Goal: Task Accomplishment & Management: Manage account settings

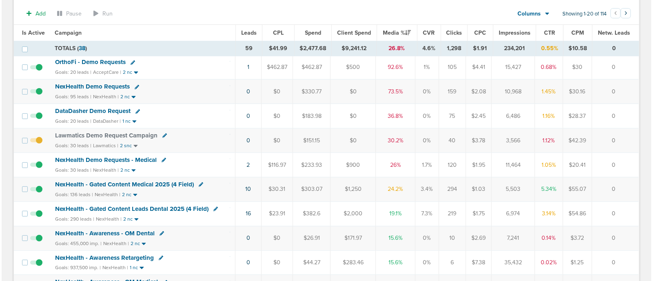
scroll to position [72, 0]
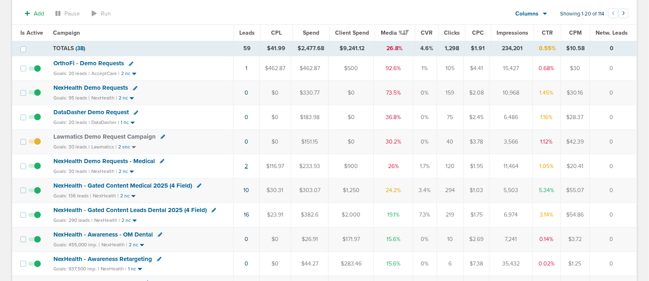
click at [248, 164] on link "2" at bounding box center [246, 166] width 3 height 7
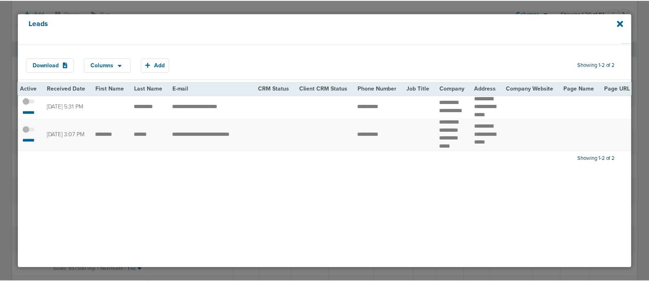
scroll to position [0, 0]
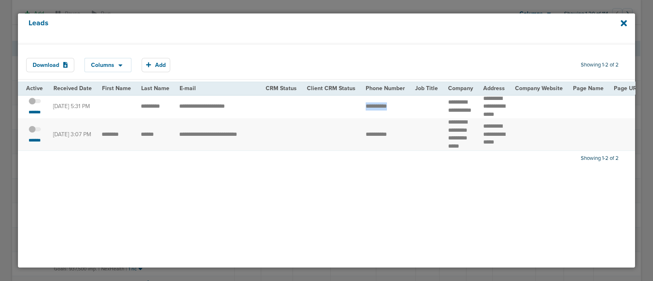
drag, startPoint x: 358, startPoint y: 105, endPoint x: 413, endPoint y: 115, distance: 55.7
click at [624, 20] on icon at bounding box center [623, 23] width 6 height 9
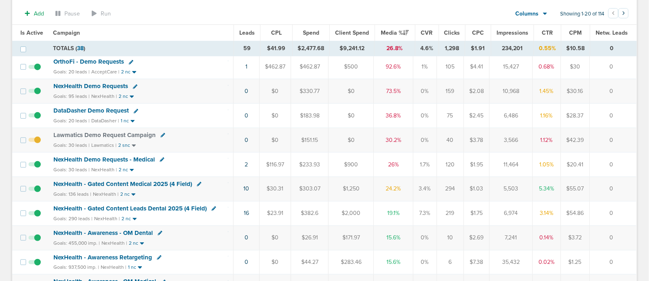
scroll to position [77, 0]
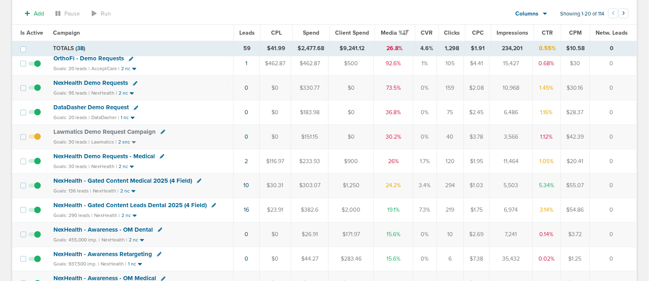
click at [128, 154] on span "NexHealth Demo Requests - Medical" at bounding box center [104, 156] width 102 height 7
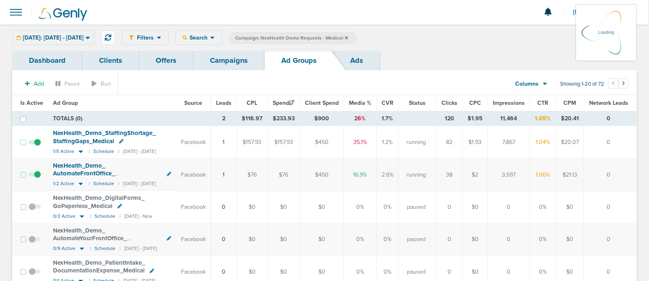
click at [224, 62] on link "Campaigns" at bounding box center [228, 60] width 71 height 19
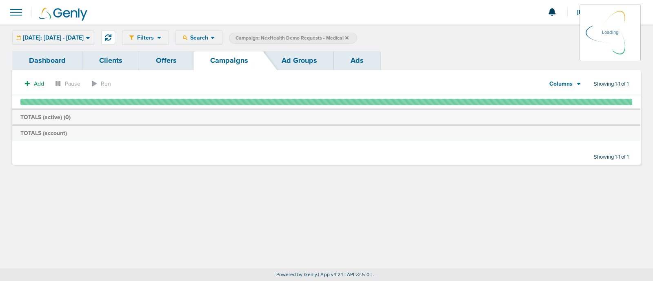
click at [348, 37] on icon at bounding box center [346, 37] width 3 height 3
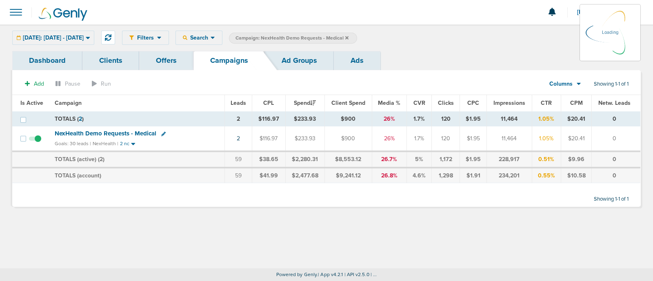
click at [348, 35] on icon at bounding box center [346, 37] width 3 height 5
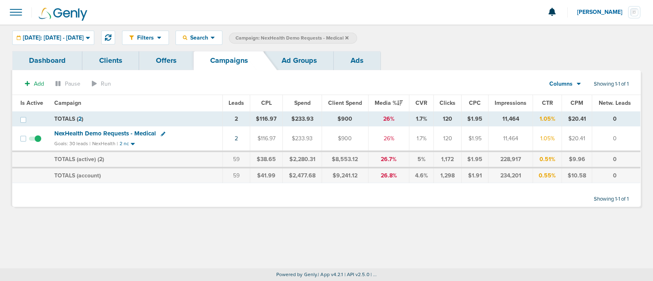
click at [348, 35] on icon at bounding box center [346, 37] width 3 height 5
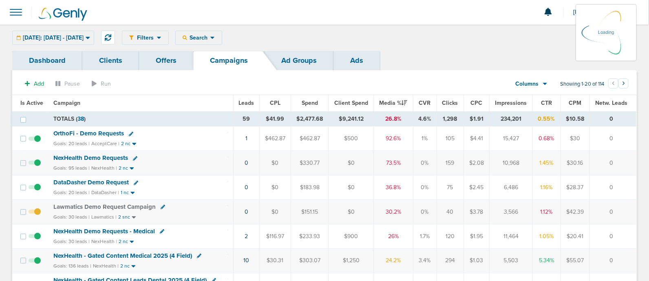
click at [232, 35] on div "Filters Active Only Settings Status Active Inactive Objectives MQL SQL Traffic …" at bounding box center [379, 38] width 515 height 14
click at [215, 38] on icon at bounding box center [212, 37] width 4 height 7
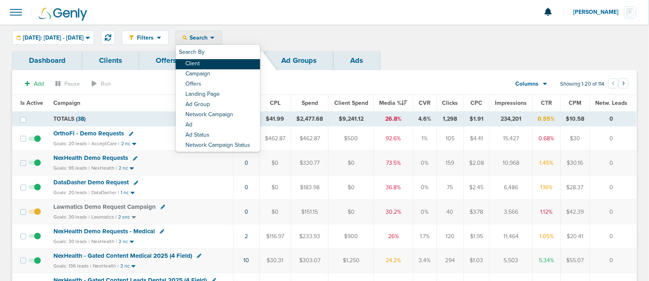
click at [228, 61] on link "Client" at bounding box center [218, 64] width 84 height 10
type input "accept"
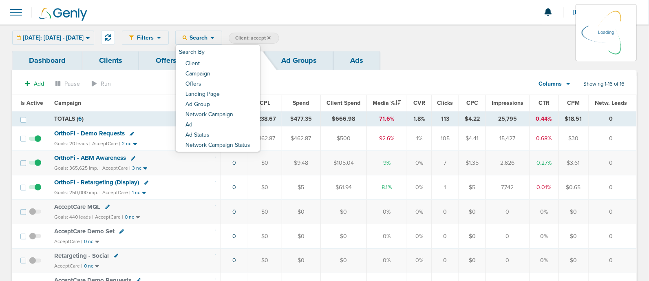
click at [450, 24] on div "Filters Active Only Settings Status Active Inactive Objectives MQL SQL Traffic …" at bounding box center [324, 37] width 649 height 27
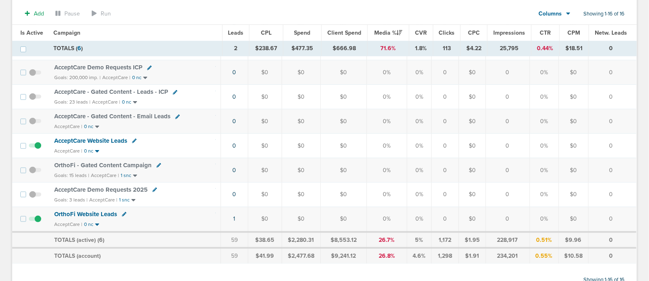
scroll to position [299, 0]
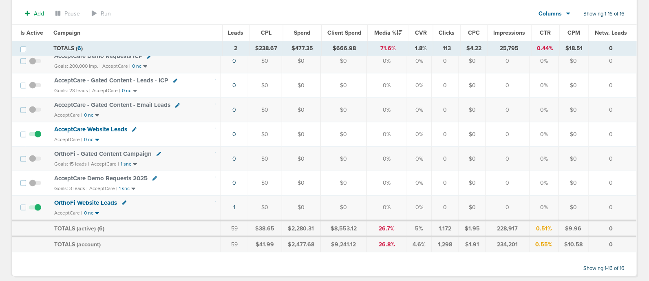
click at [113, 150] on span "OrthoFi - Gated Content Campaign" at bounding box center [102, 153] width 97 height 7
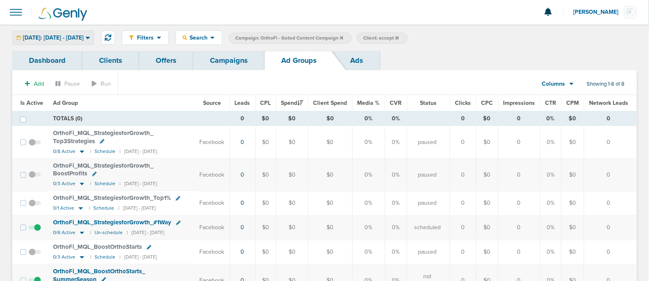
click at [84, 36] on span "[DATE]: [DATE] - [DATE]" at bounding box center [53, 38] width 61 height 6
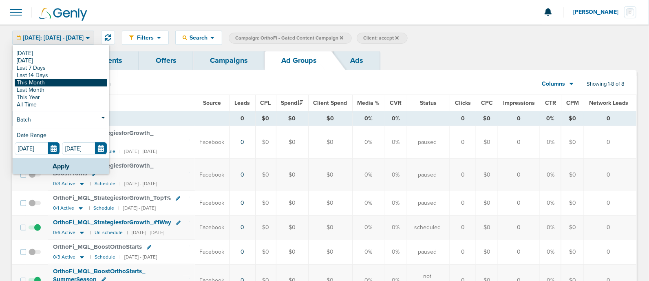
click at [54, 82] on link "This Month" at bounding box center [61, 82] width 93 height 7
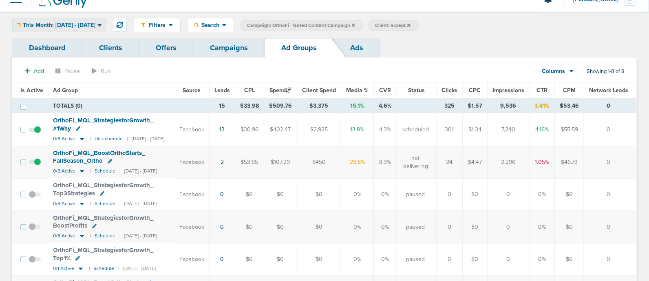
scroll to position [18, 0]
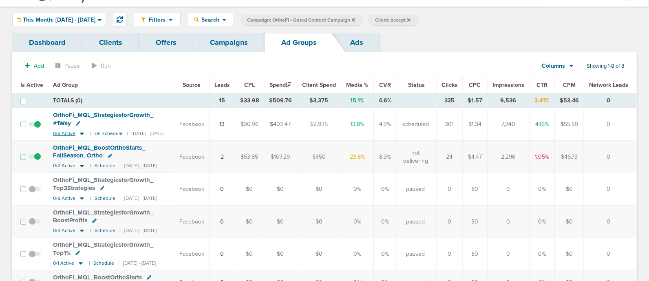
click at [82, 133] on icon at bounding box center [82, 134] width 4 height 2
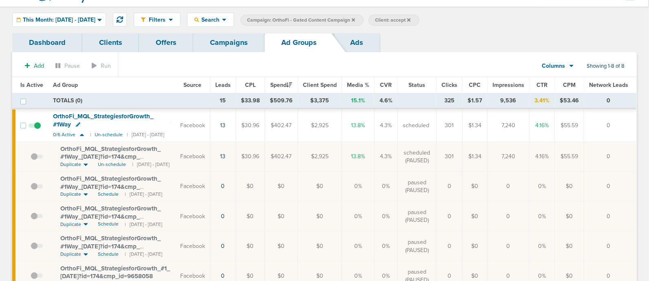
click at [117, 145] on span "OrthoFi_ MQL_ StrategiesforGrowth_ #1Way_ [DATE]?id=174&cmp_ id=9658058" at bounding box center [110, 156] width 100 height 23
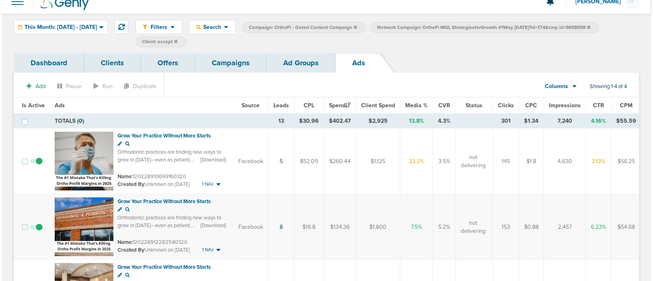
scroll to position [16, 0]
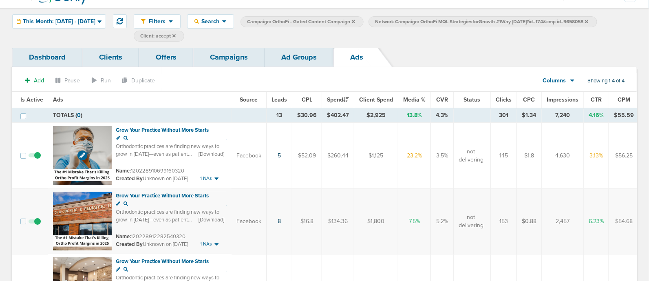
click at [87, 137] on img at bounding box center [82, 155] width 59 height 59
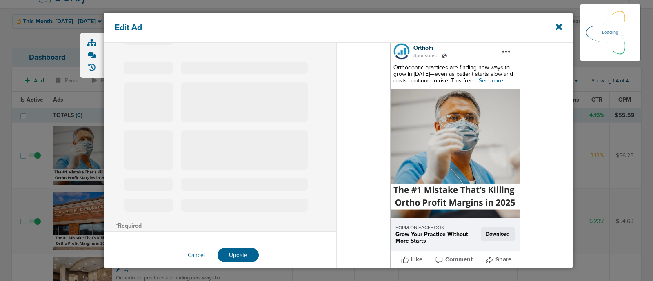
scroll to position [151, 0]
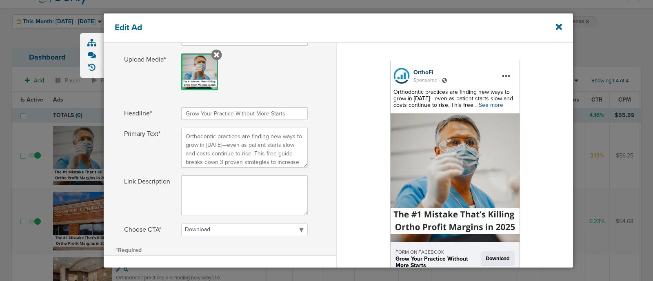
click at [487, 84] on div "OrthoFi Sponsored . Orthodontic practices are finding new ways to grow in [DATE…" at bounding box center [455, 177] width 130 height 233
click at [484, 105] on span "...See more" at bounding box center [489, 105] width 28 height 7
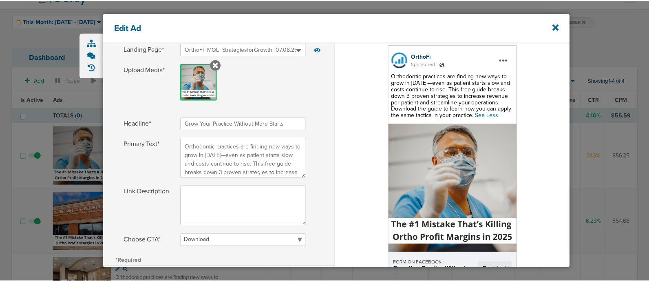
scroll to position [143, 0]
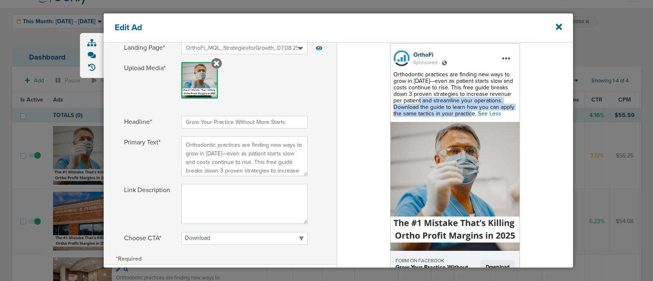
drag, startPoint x: 475, startPoint y: 100, endPoint x: 421, endPoint y: 85, distance: 56.2
click at [421, 85] on div "Orthodontic practices are finding new ways to grow in [DATE]—even as patient st…" at bounding box center [454, 94] width 123 height 46
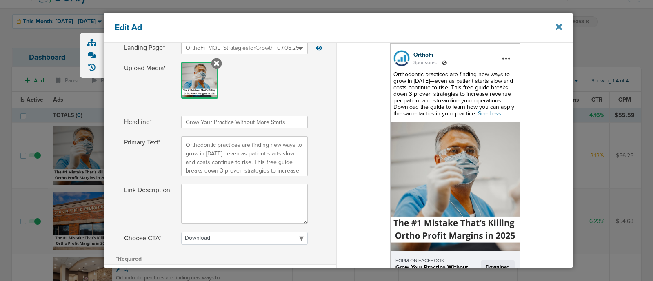
click at [557, 27] on icon at bounding box center [559, 27] width 6 height 6
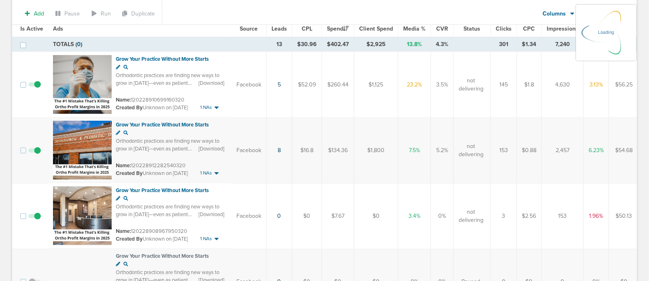
scroll to position [87, 0]
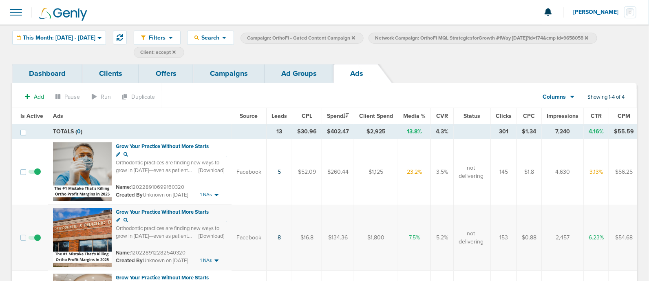
click at [239, 74] on link "Campaigns" at bounding box center [228, 73] width 71 height 19
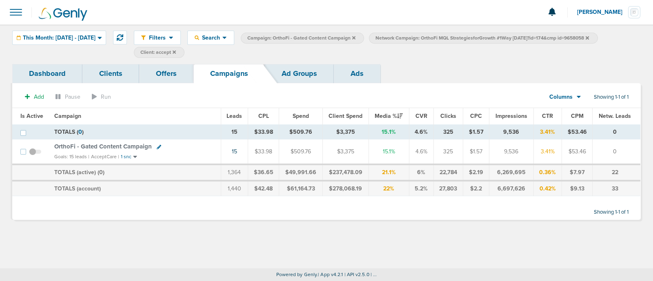
click at [355, 35] on icon at bounding box center [353, 37] width 3 height 5
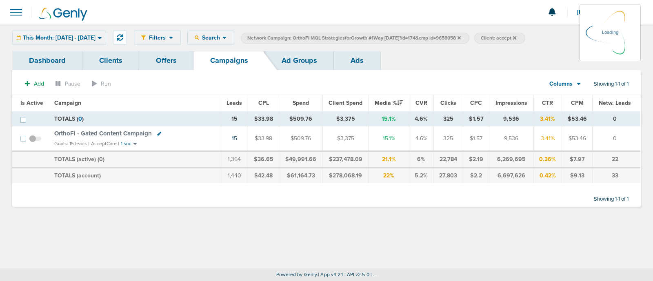
click at [461, 38] on icon at bounding box center [458, 37] width 3 height 3
click at [461, 35] on icon at bounding box center [458, 37] width 3 height 5
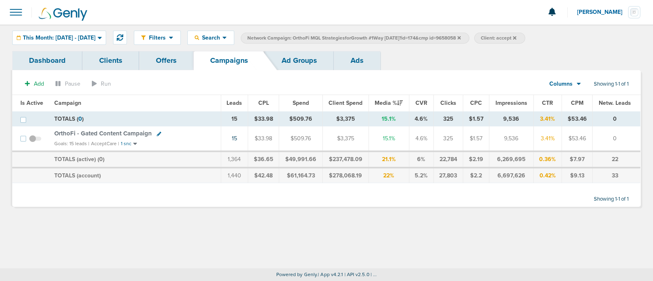
click at [461, 35] on icon at bounding box center [458, 37] width 3 height 5
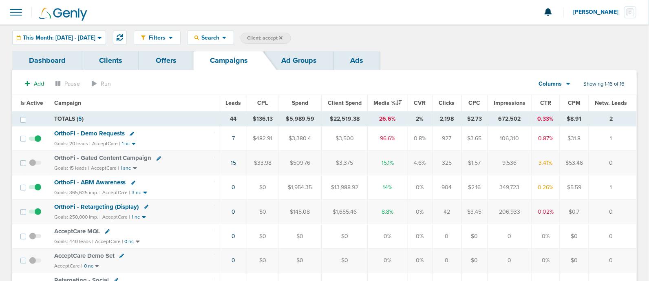
click at [291, 34] on label "Client: accept" at bounding box center [266, 38] width 51 height 11
click at [283, 36] on icon at bounding box center [280, 37] width 3 height 3
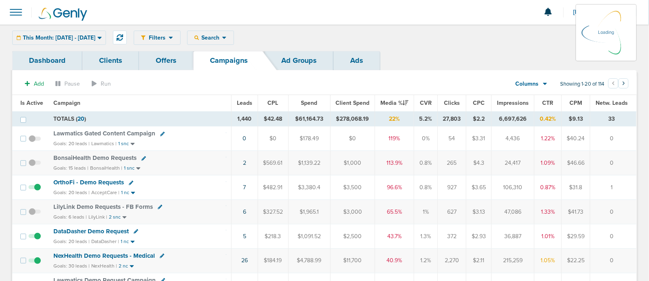
click at [301, 45] on div "Filters Active Only Settings Status Active Inactive Objectives MQL SQL Traffic …" at bounding box center [324, 37] width 649 height 27
click at [85, 34] on div "This Month: [DATE] - [DATE] [DATE] [DATE] Last 7 Days Last 14 Days This Month L…" at bounding box center [59, 38] width 94 height 14
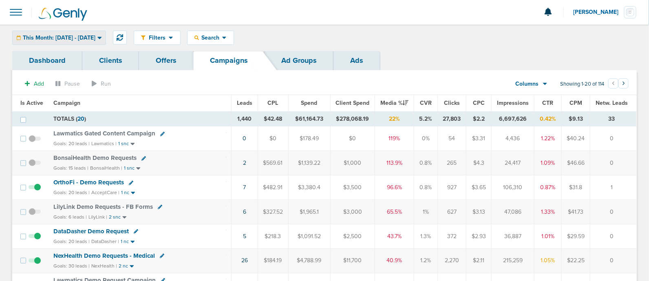
click at [106, 41] on div "This Month: [DATE] - [DATE]" at bounding box center [59, 37] width 93 height 13
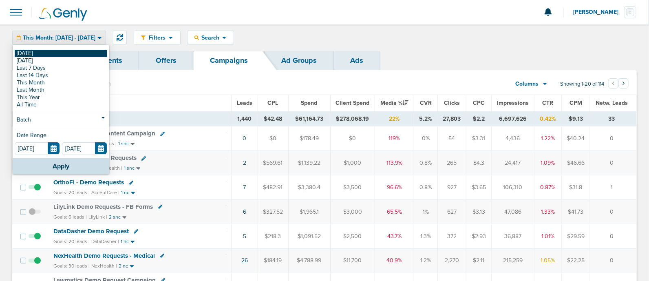
click at [54, 53] on link "[DATE]" at bounding box center [61, 53] width 93 height 7
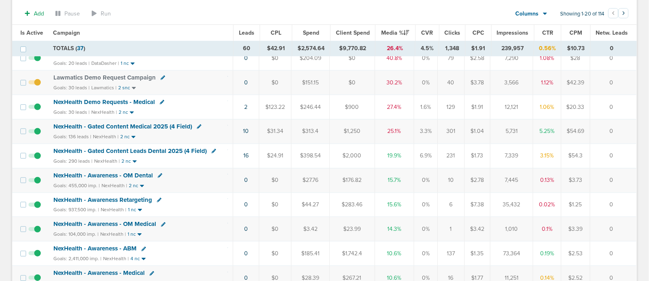
scroll to position [135, 0]
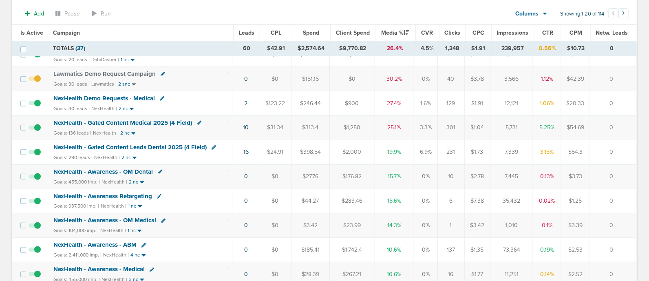
click at [150, 122] on span "NexHealth - Gated Content Medical 2025 (4 Field)" at bounding box center [122, 122] width 139 height 7
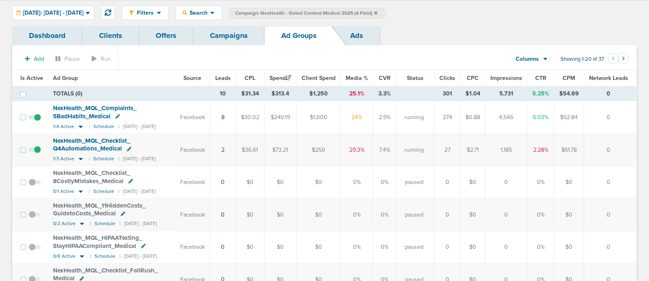
scroll to position [26, 0]
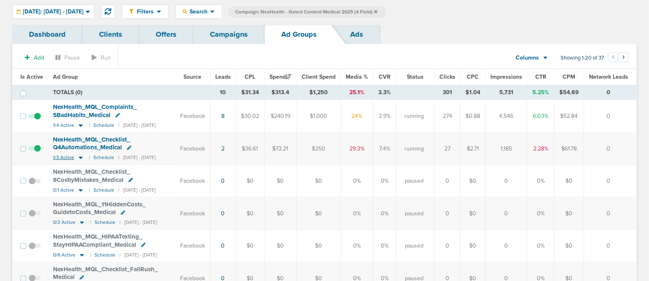
click at [80, 156] on icon at bounding box center [81, 157] width 8 height 7
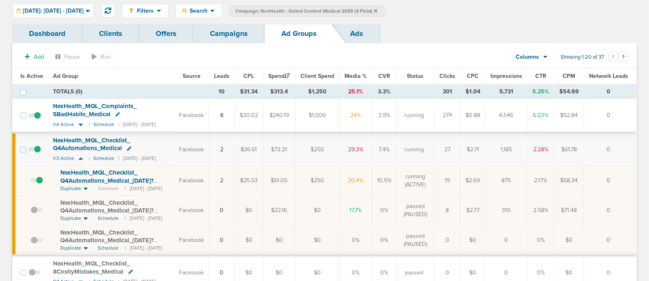
scroll to position [0, 0]
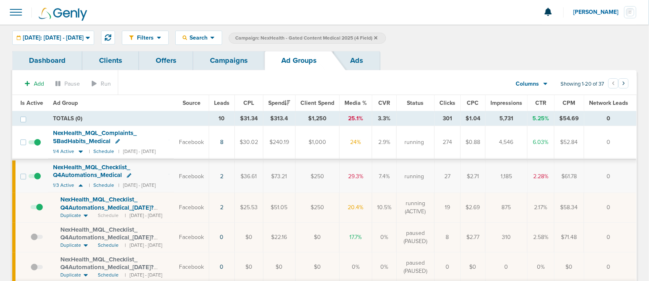
click at [228, 62] on link "Campaigns" at bounding box center [228, 60] width 71 height 19
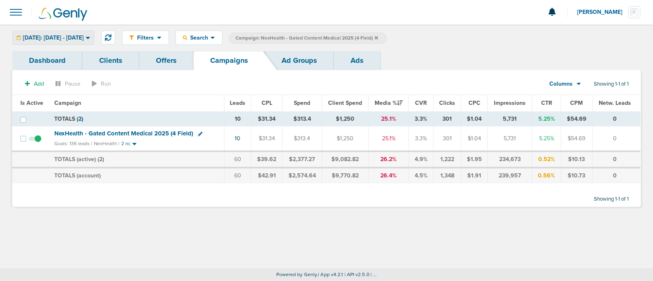
click at [84, 38] on span "[DATE]: [DATE] - [DATE]" at bounding box center [53, 38] width 61 height 6
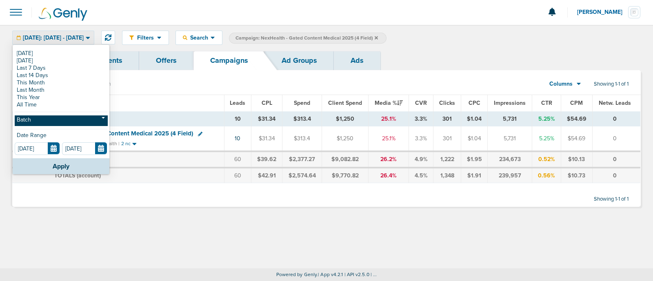
click at [56, 118] on link "Batch" at bounding box center [61, 120] width 93 height 10
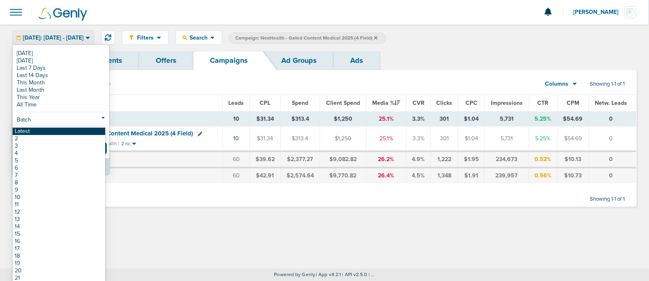
click at [42, 131] on link "Latest" at bounding box center [59, 131] width 93 height 7
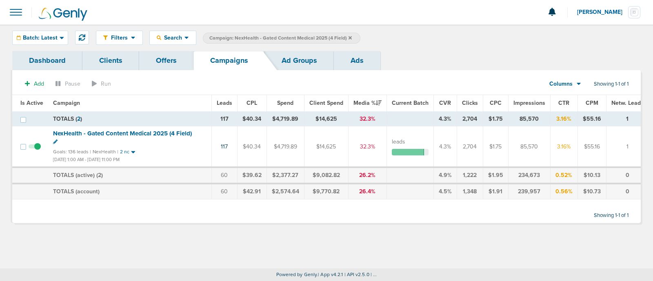
click at [349, 35] on icon at bounding box center [349, 37] width 3 height 5
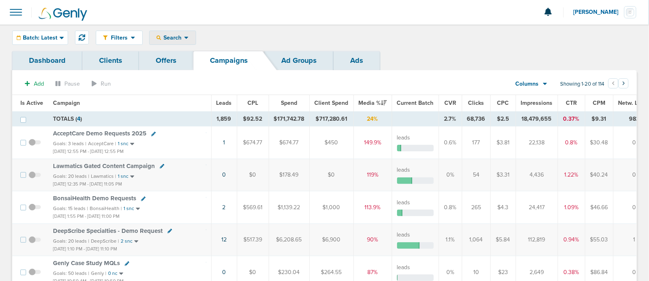
click at [184, 35] on icon at bounding box center [186, 37] width 4 height 7
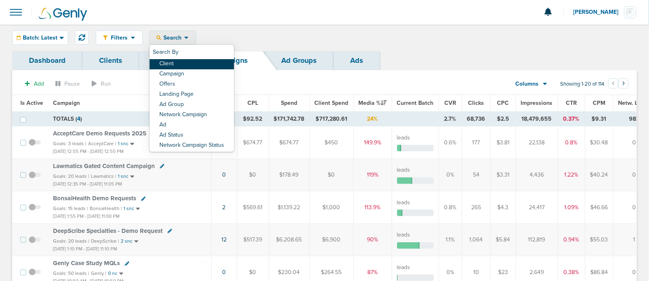
click at [178, 66] on link "Client" at bounding box center [192, 64] width 84 height 10
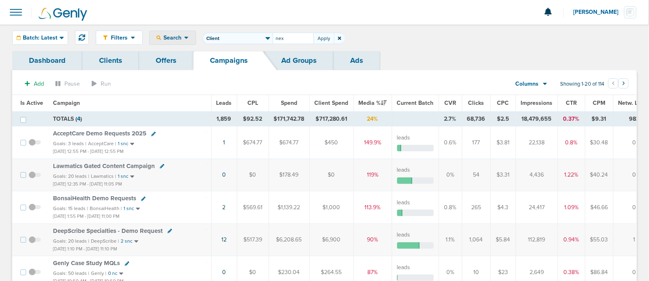
type input "nex"
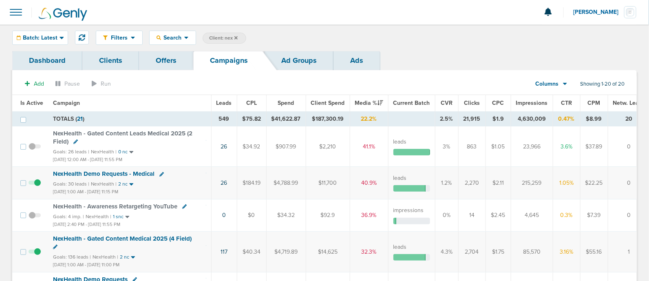
click at [524, 102] on span "Impressions" at bounding box center [532, 103] width 32 height 7
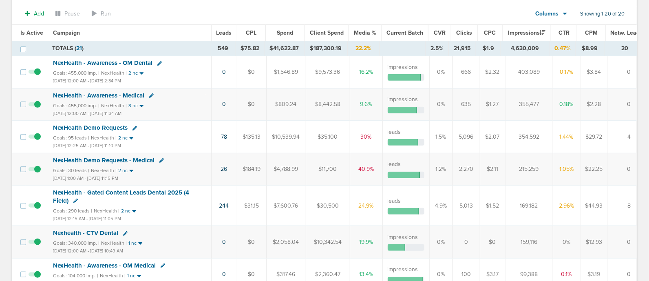
scroll to position [139, 0]
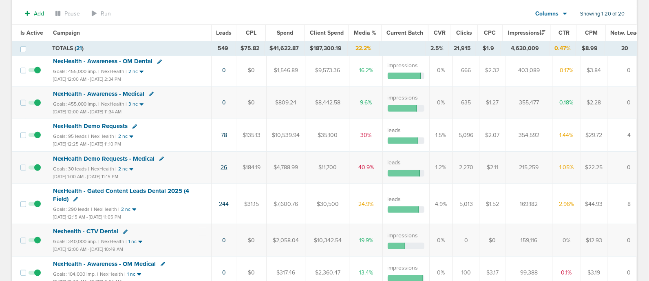
click at [222, 164] on link "26" at bounding box center [224, 167] width 7 height 7
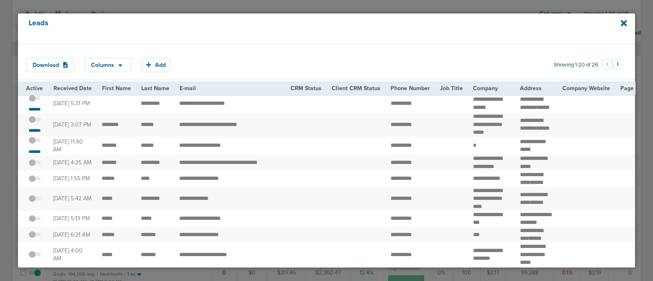
click at [38, 102] on span at bounding box center [35, 102] width 12 height 0
click at [35, 100] on input "checkbox" at bounding box center [35, 100] width 0 height 0
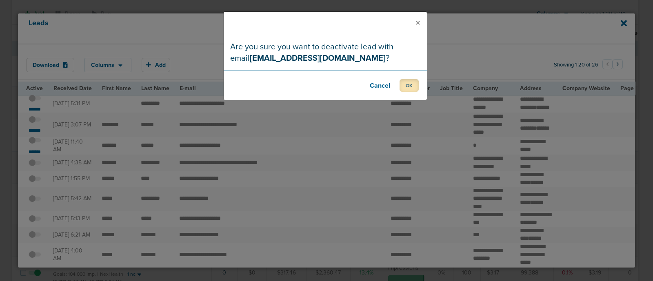
click at [408, 86] on button "OK" at bounding box center [408, 85] width 19 height 13
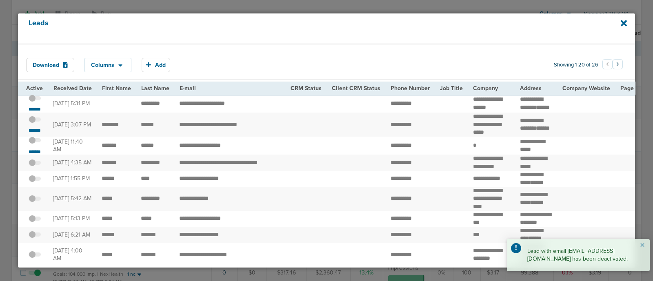
click at [37, 124] on span at bounding box center [35, 124] width 12 height 0
click at [35, 121] on input "checkbox" at bounding box center [35, 121] width 0 height 0
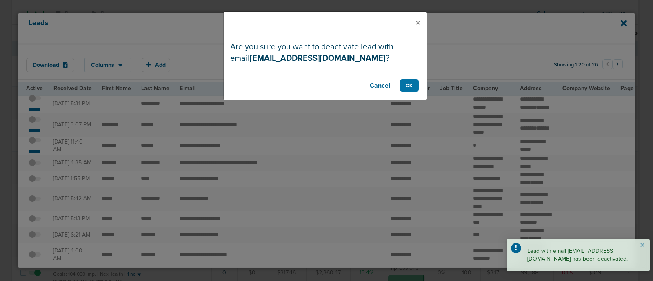
click at [418, 87] on footer "Cancel OK" at bounding box center [325, 85] width 203 height 29
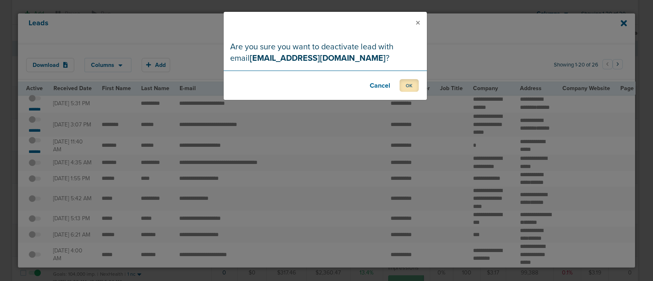
click at [414, 86] on button "OK" at bounding box center [408, 85] width 19 height 13
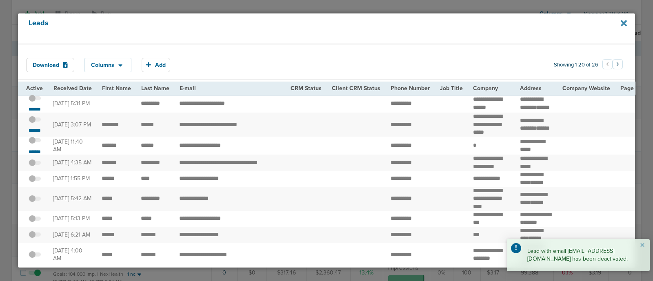
click at [622, 22] on icon at bounding box center [623, 23] width 6 height 6
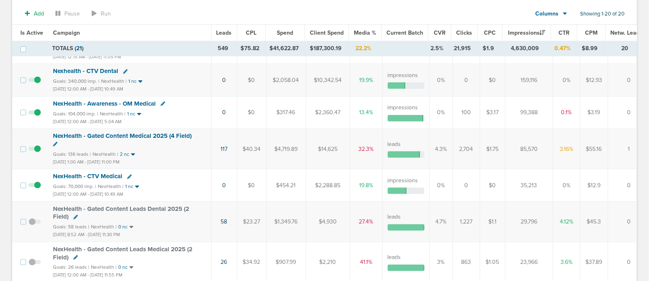
scroll to position [0, 0]
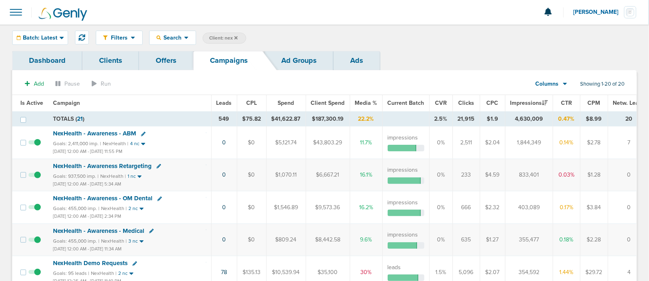
click at [220, 37] on span "Client: nex" at bounding box center [223, 38] width 29 height 7
type input "n"
type input "a"
click at [481, 40] on div "Filters Active Only Settings Status Active Inactive Objectives MQL SQL Traffic …" at bounding box center [366, 38] width 541 height 14
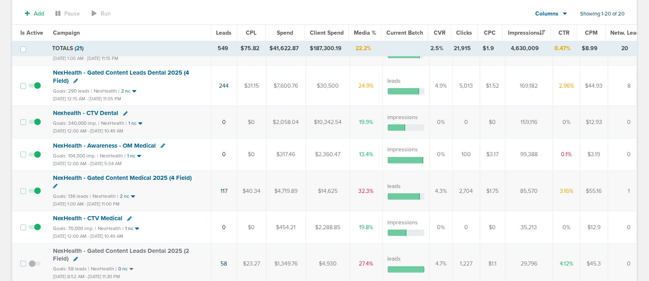
scroll to position [258, 0]
click at [115, 142] on span "NexHealth - Awareness - OM Medical" at bounding box center [104, 145] width 103 height 7
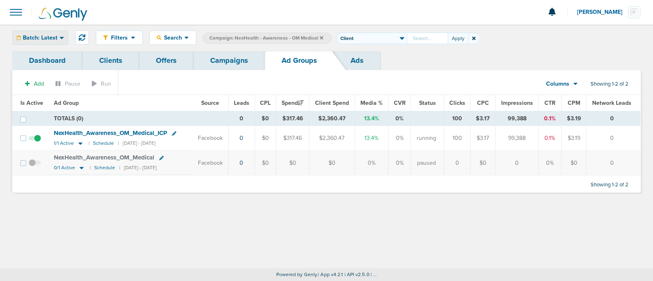
click at [44, 32] on div "Batch: Latest" at bounding box center [40, 37] width 55 height 13
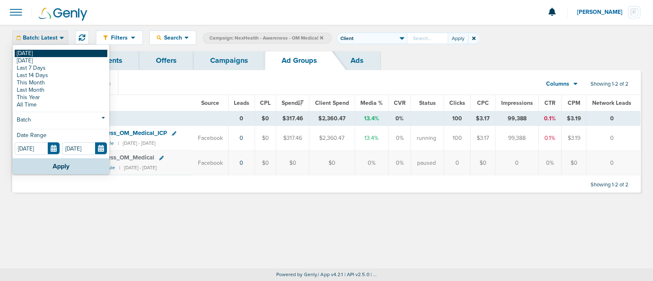
click at [35, 53] on link "[DATE]" at bounding box center [61, 53] width 93 height 7
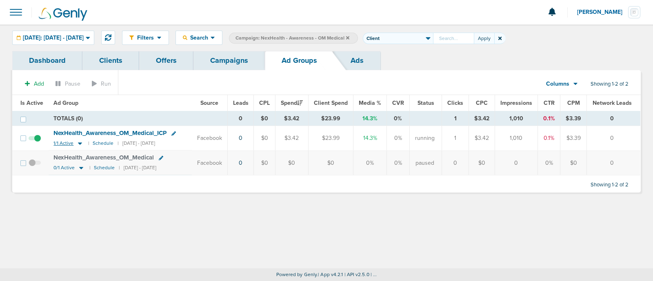
click at [79, 143] on icon at bounding box center [80, 144] width 4 height 2
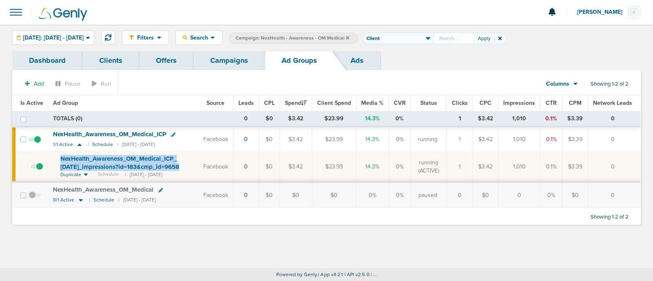
drag, startPoint x: 58, startPoint y: 155, endPoint x: 189, endPoint y: 165, distance: 132.2
click at [189, 165] on td "NexHealth_ Awareness_ OM_ Medical_ ICP_ [DATE]_ impressions?id=183&cmp_ id=9658…" at bounding box center [123, 167] width 150 height 30
copy td "NexHealth_ Awareness_ OM_ Medical_ ICP_ [DATE]_ impressions?id=183&cmp_ id=9658…"
click at [172, 134] on icon at bounding box center [173, 135] width 4 height 4
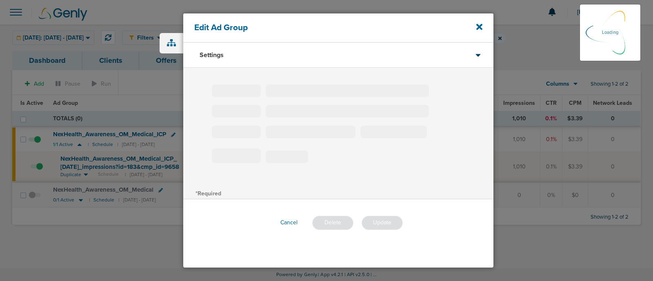
type input "NexHealth_Awareness_OM_Medical_ICP"
type input "5"
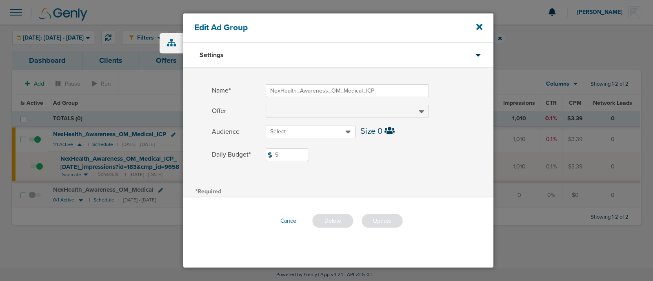
click at [288, 151] on input "5" at bounding box center [287, 154] width 42 height 13
type input "3"
click at [424, 167] on span at bounding box center [380, 164] width 228 height 5
click at [385, 219] on button "Update" at bounding box center [381, 221] width 41 height 14
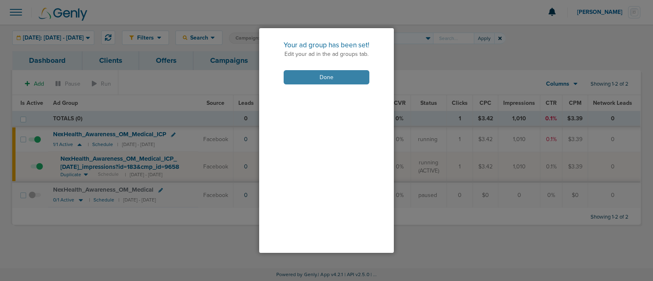
click at [330, 77] on button "Done" at bounding box center [327, 77] width 86 height 14
